Goal: Task Accomplishment & Management: Manage account settings

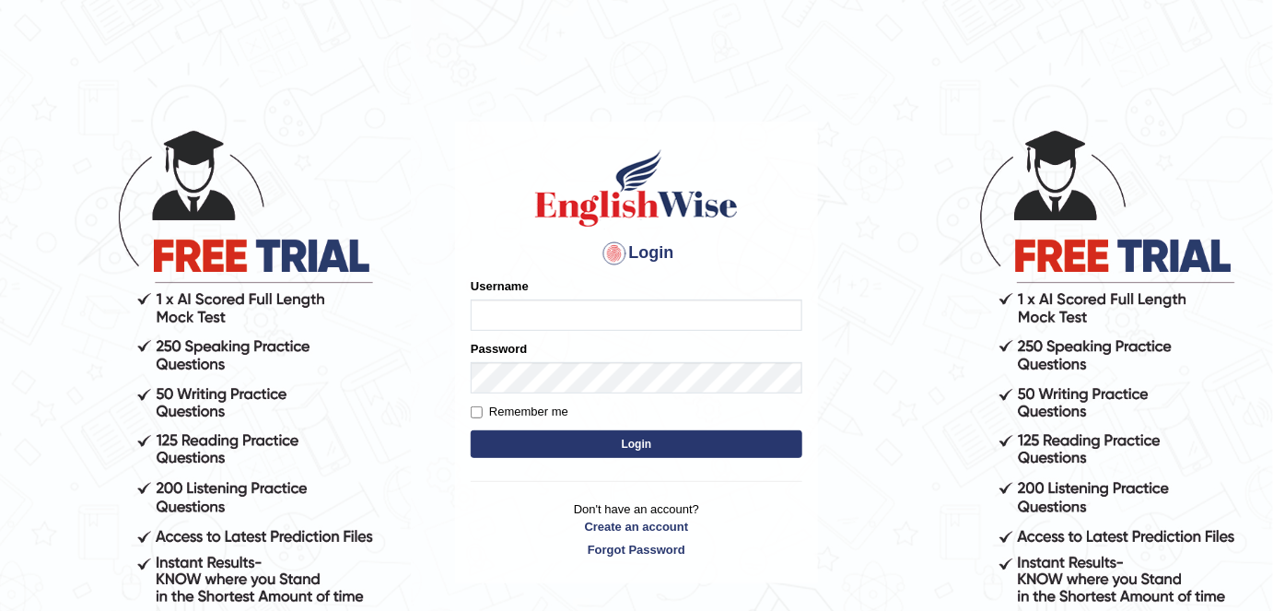
type input "alexa_"
click at [595, 448] on button "Login" at bounding box center [637, 444] width 332 height 28
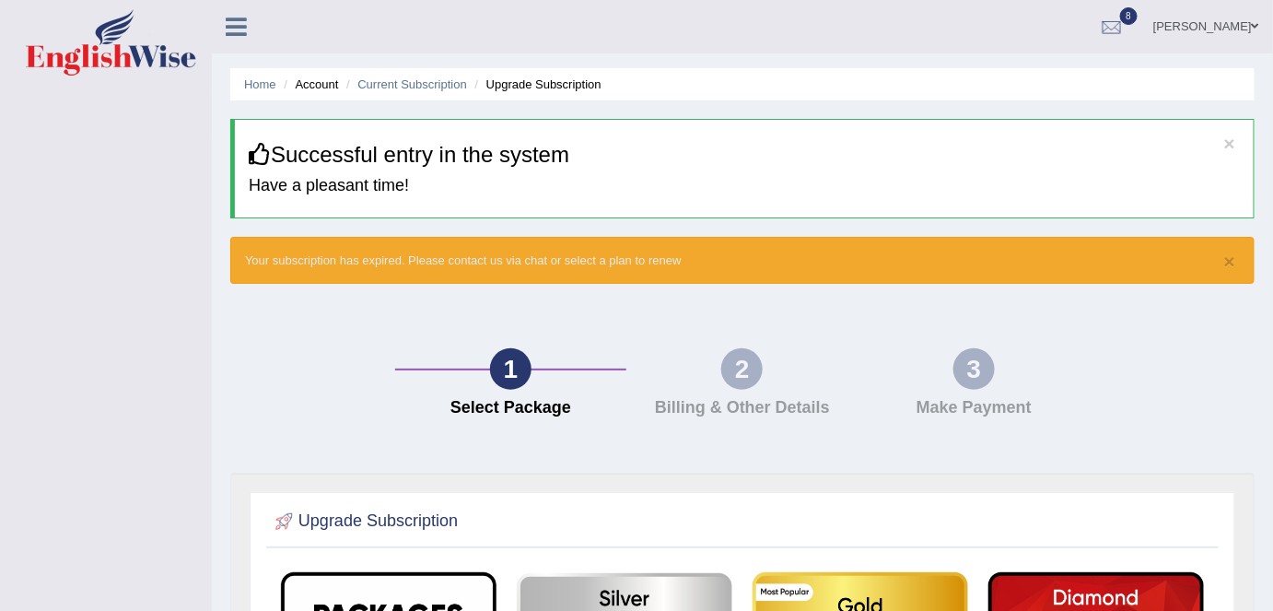
click at [324, 88] on li "Account" at bounding box center [308, 85] width 59 height 18
click at [568, 80] on li "Upgrade Subscription" at bounding box center [536, 85] width 131 height 18
click at [1233, 19] on link "[PERSON_NAME]" at bounding box center [1207, 24] width 134 height 48
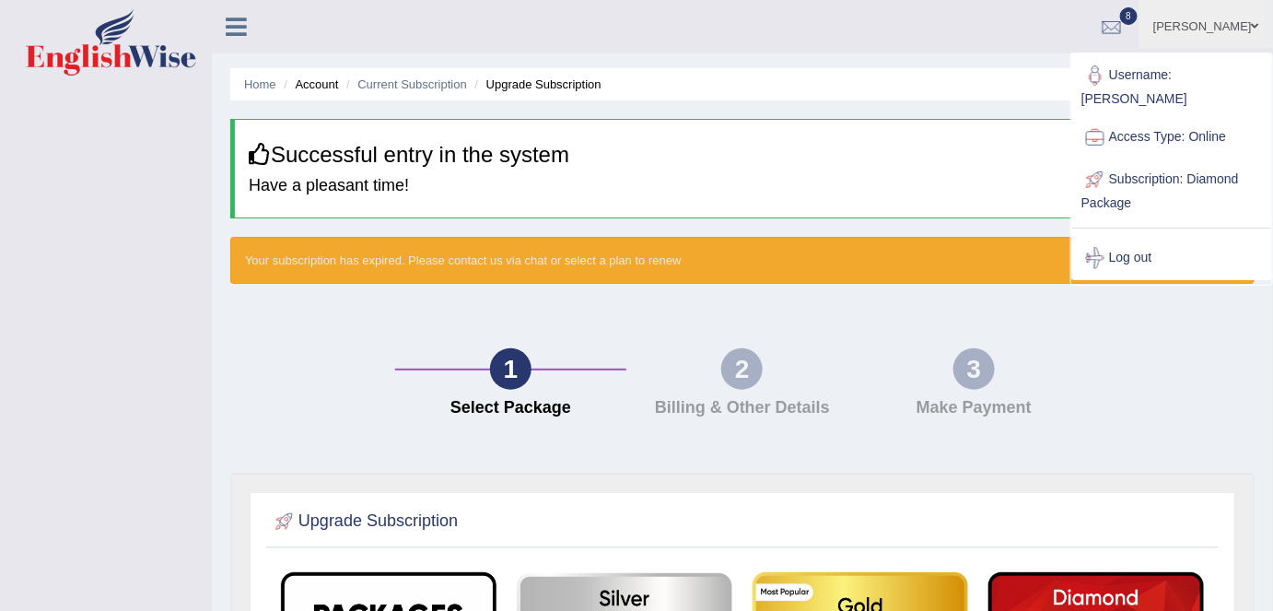
click at [1144, 76] on link "Username: [PERSON_NAME]" at bounding box center [1171, 85] width 199 height 62
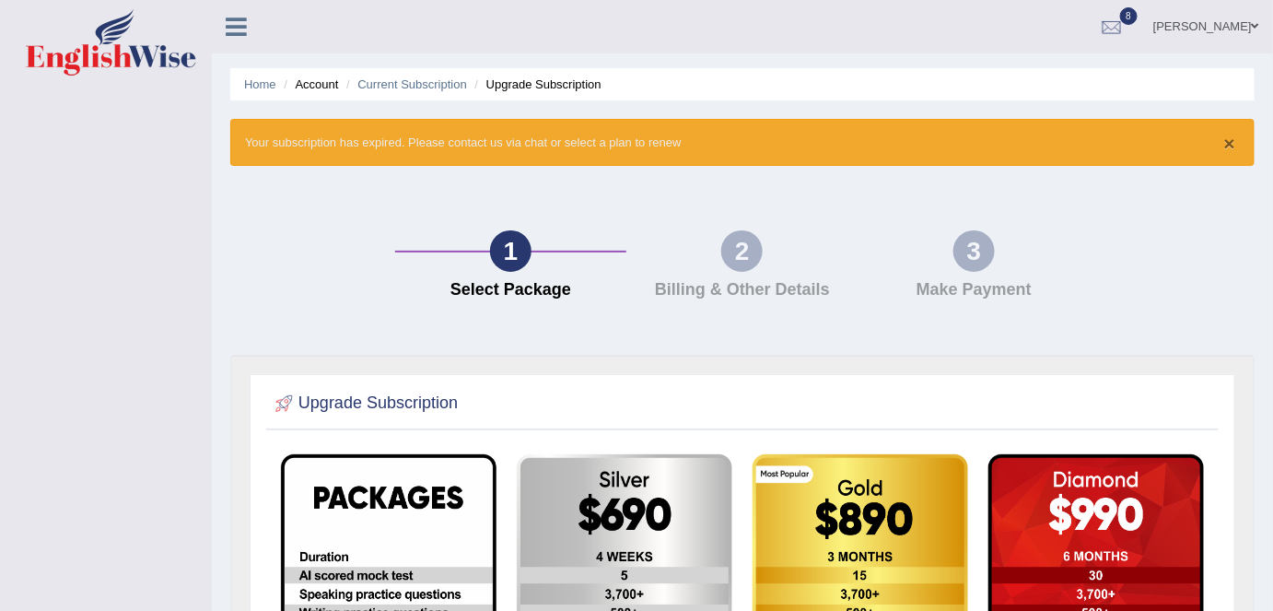
click at [1230, 140] on button "×" at bounding box center [1229, 143] width 11 height 19
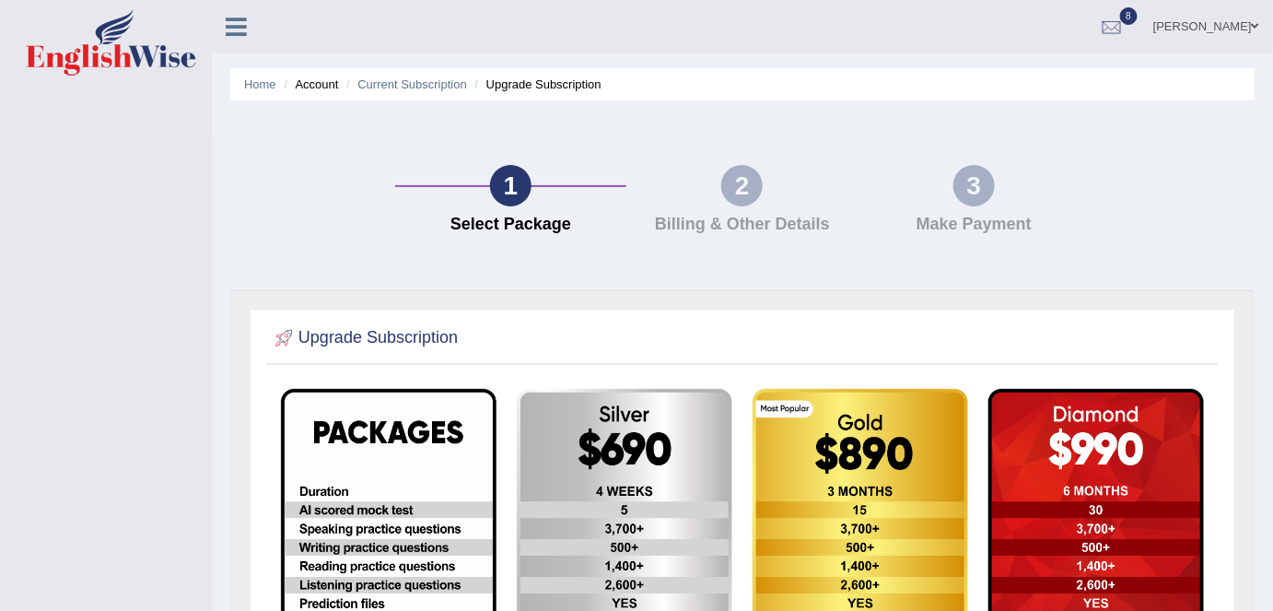
click at [1232, 28] on link "[PERSON_NAME]" at bounding box center [1207, 24] width 134 height 48
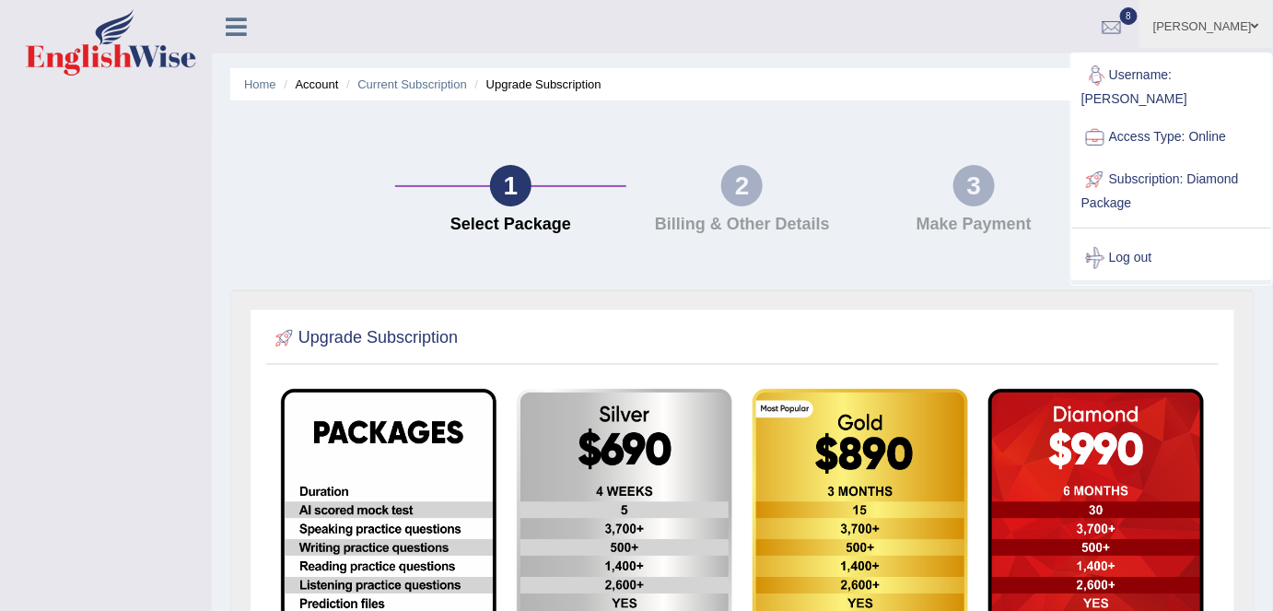
click at [1192, 67] on link "Username: [PERSON_NAME]" at bounding box center [1171, 85] width 199 height 62
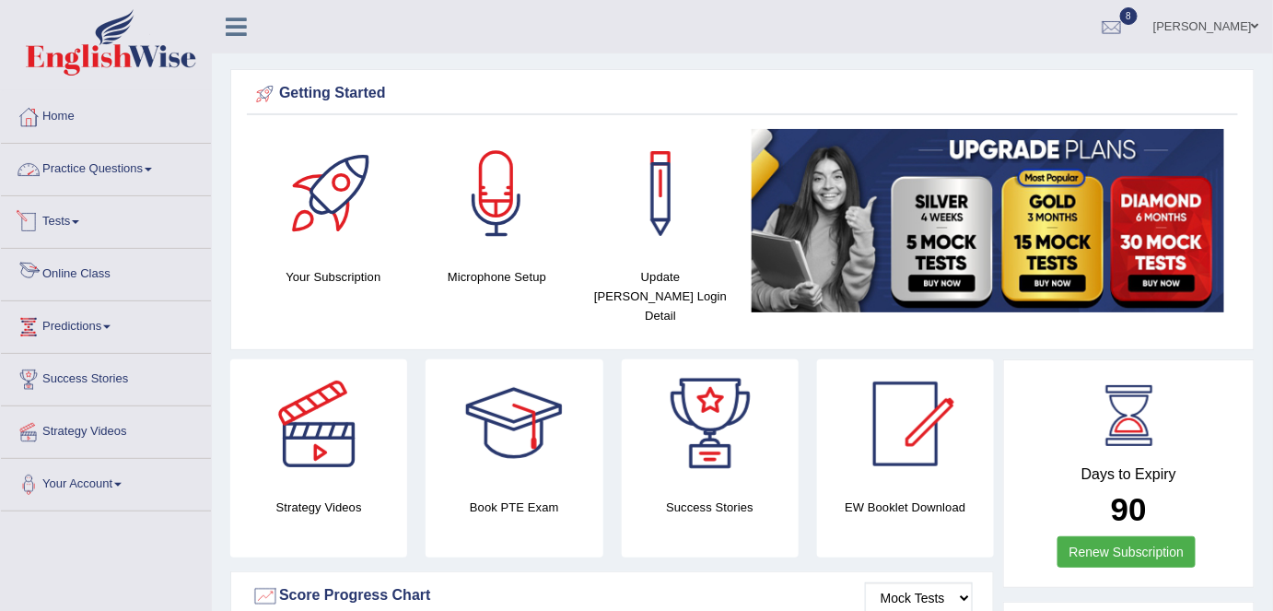
click at [135, 160] on link "Practice Questions" at bounding box center [106, 167] width 210 height 46
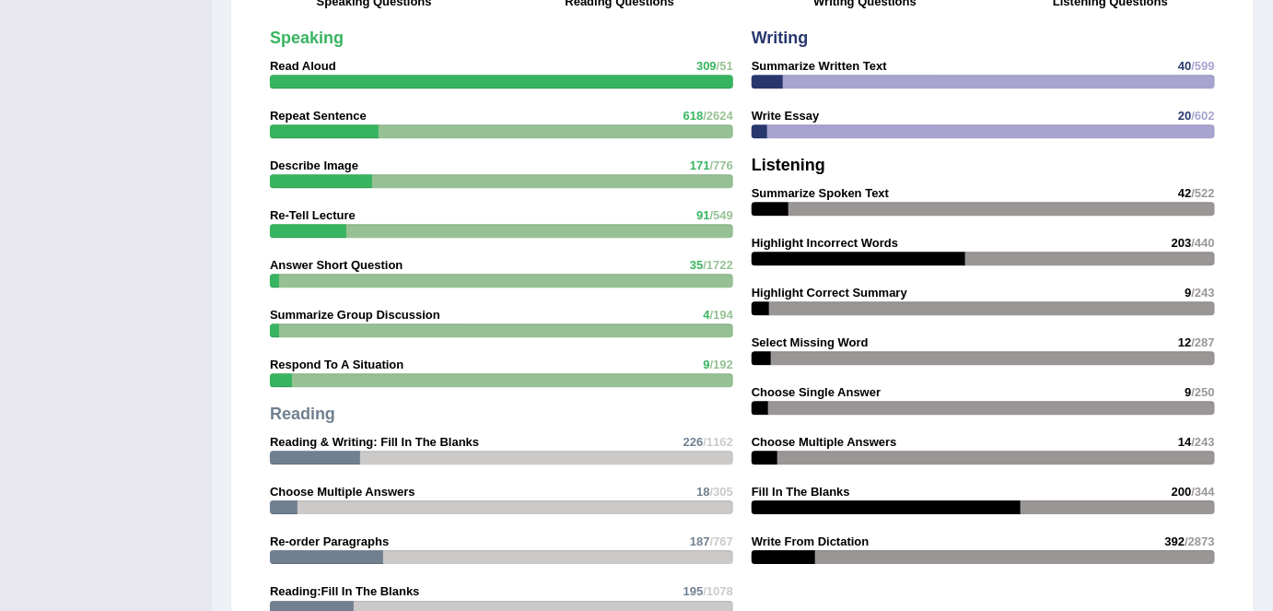
scroll to position [1548, 0]
